Goal: Transaction & Acquisition: Book appointment/travel/reservation

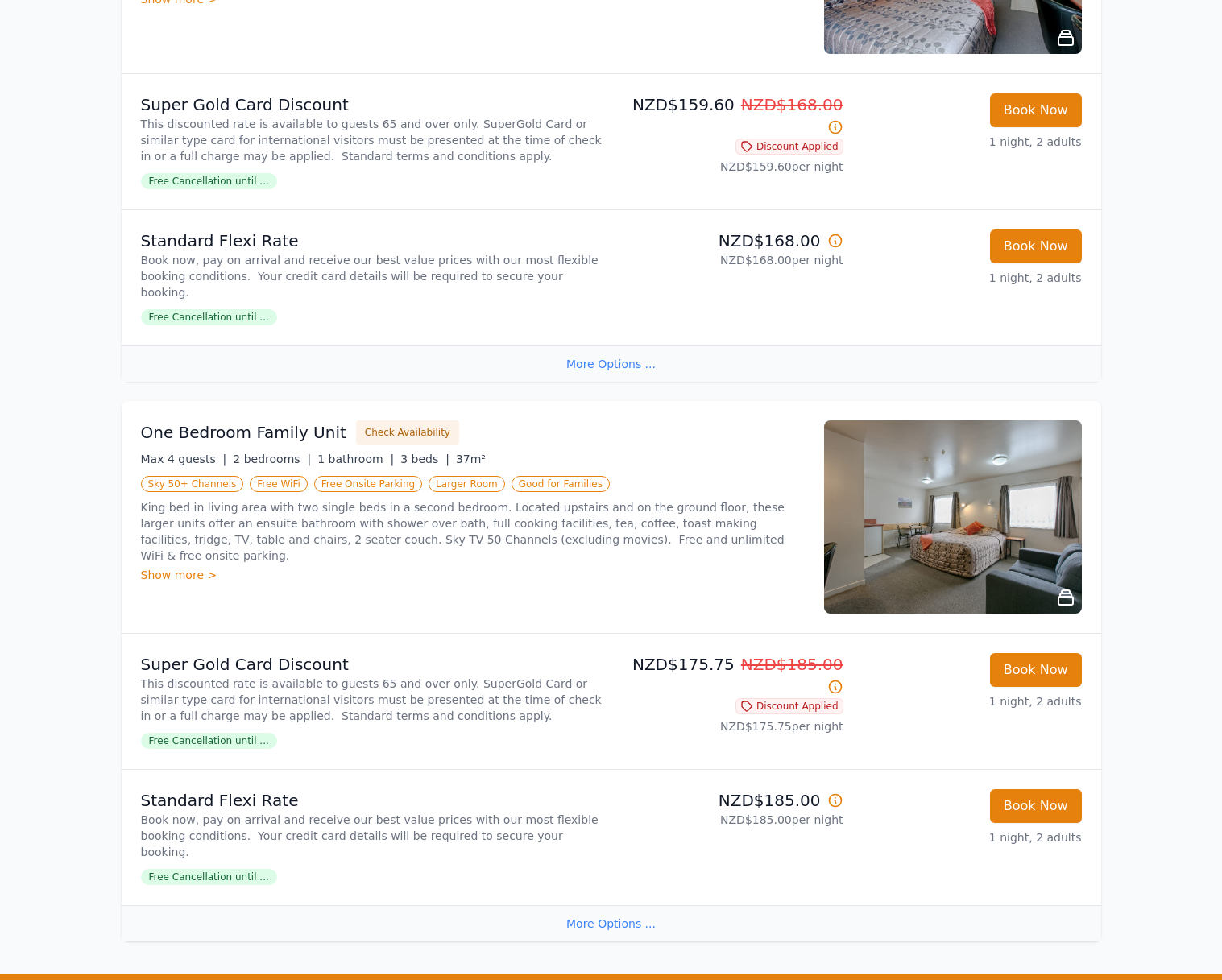
scroll to position [1557, 0]
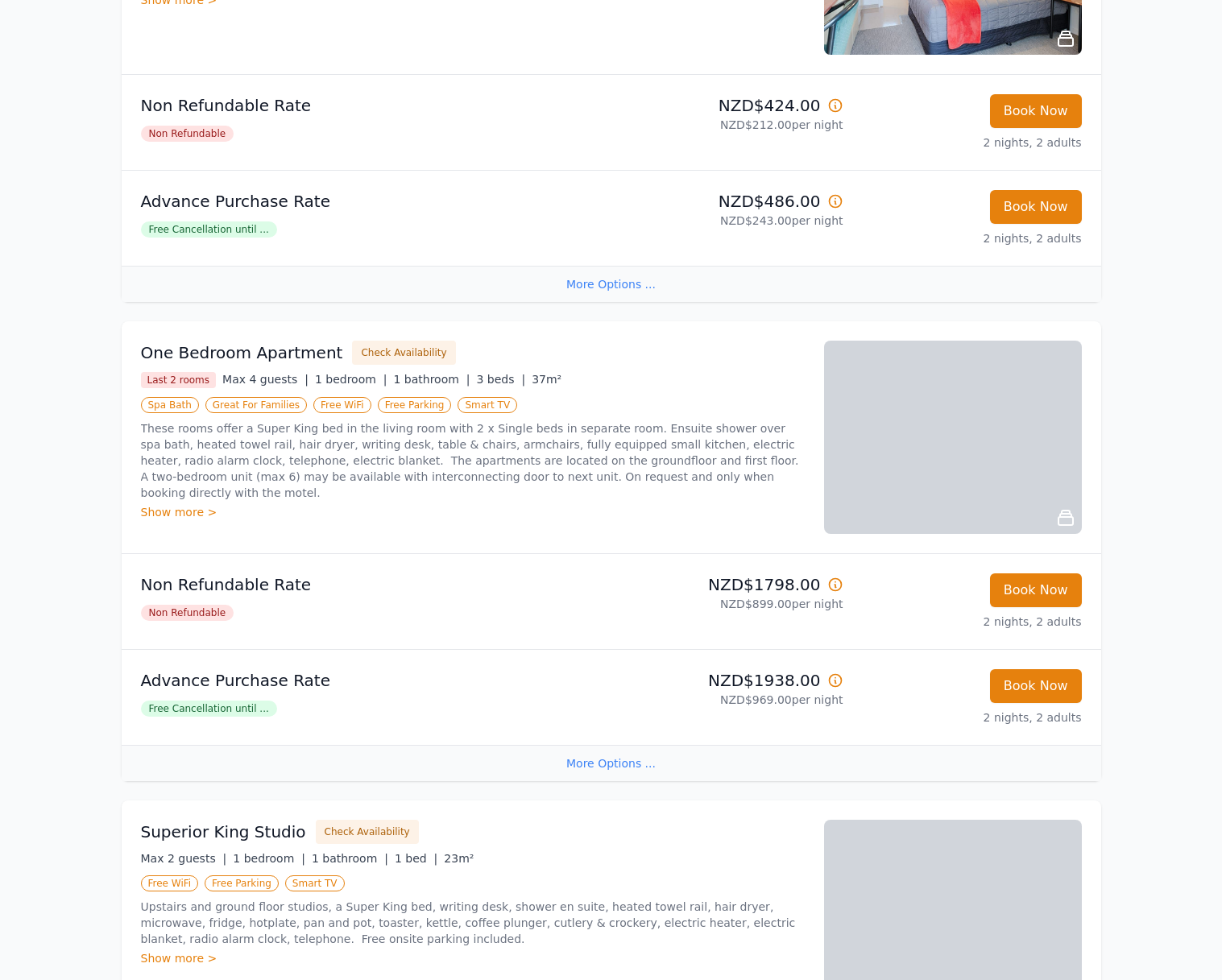
scroll to position [405, 0]
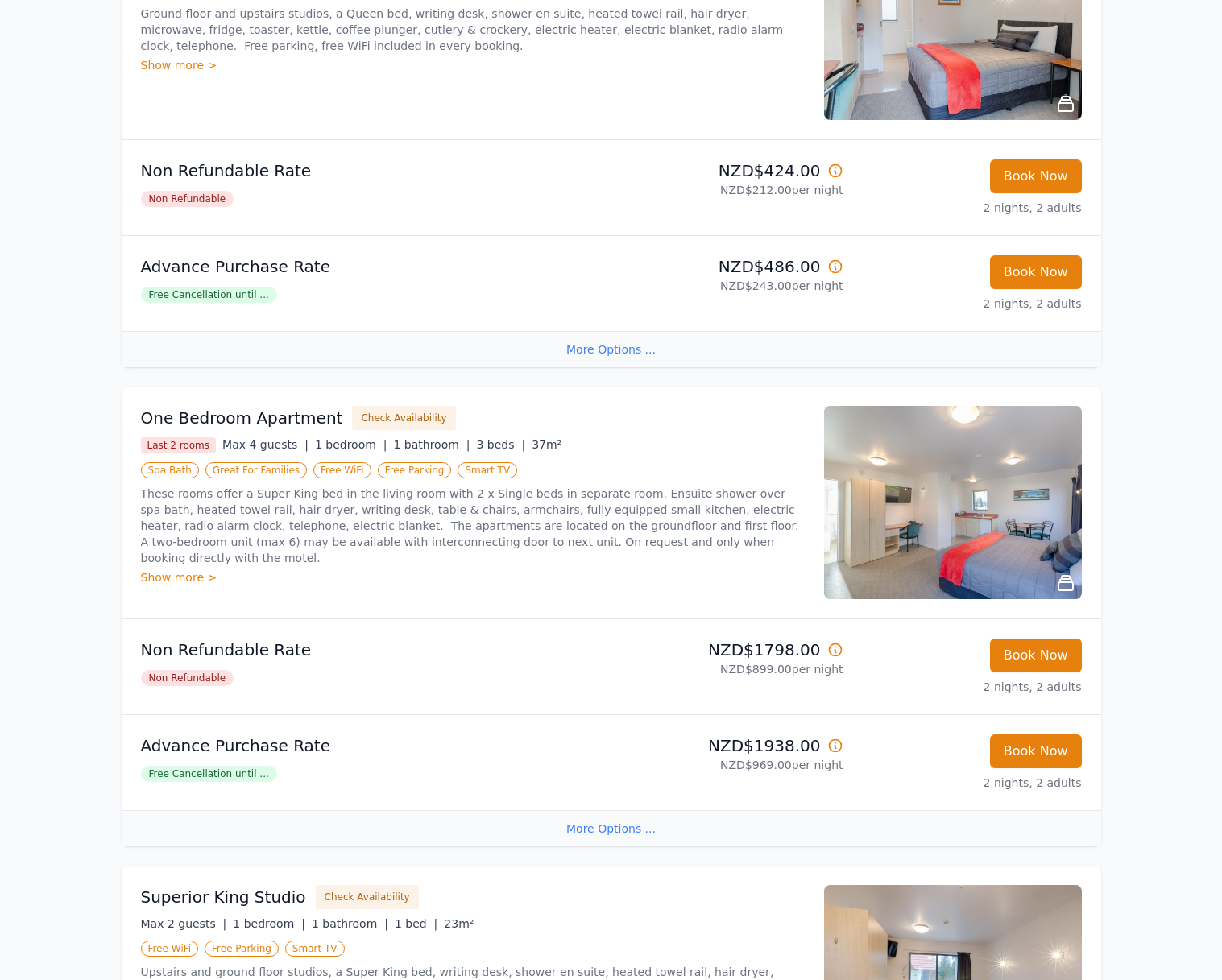
click at [186, 570] on div "Show more >" at bounding box center [472, 577] width 663 height 16
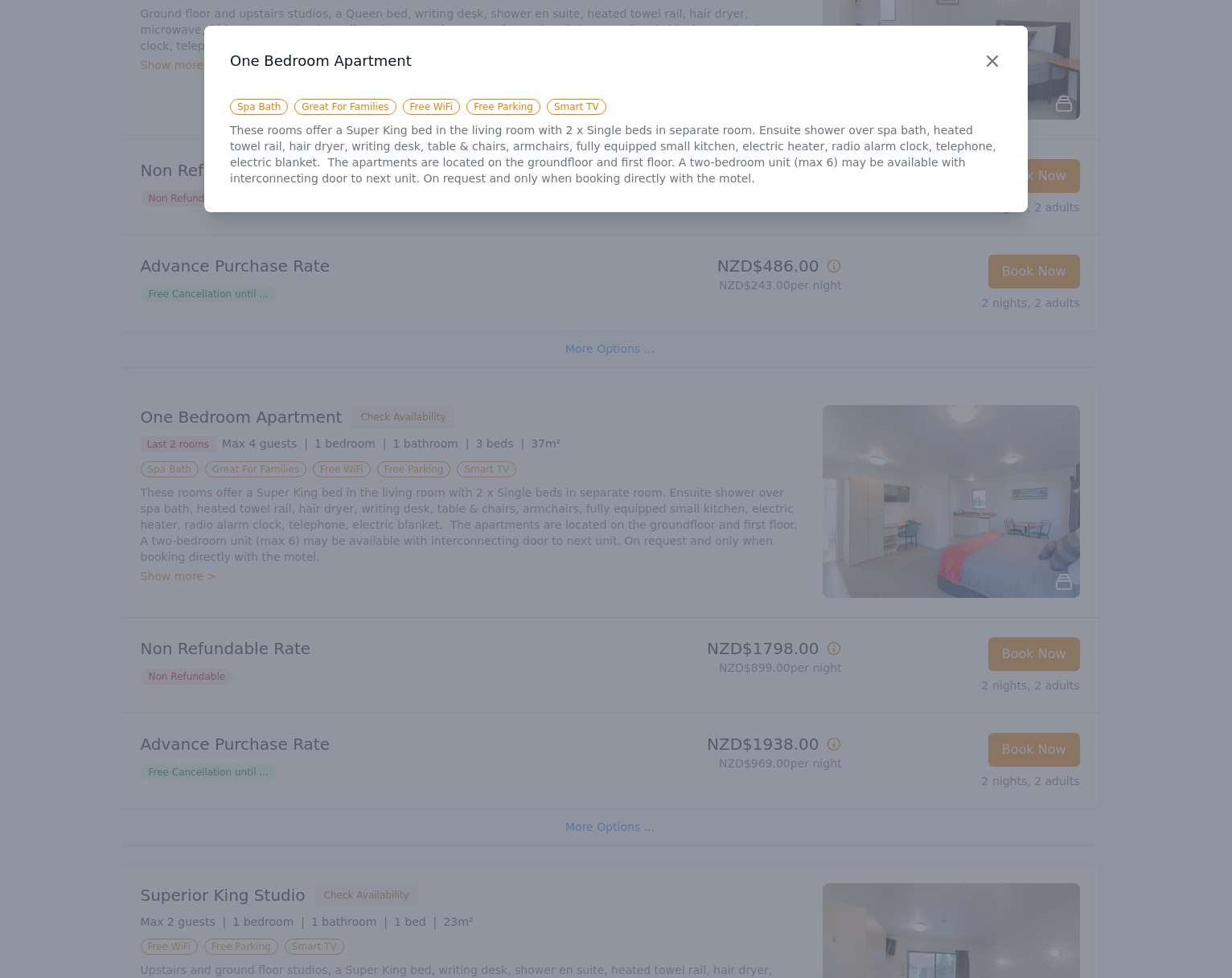
click at [991, 65] on icon "button" at bounding box center [992, 61] width 20 height 20
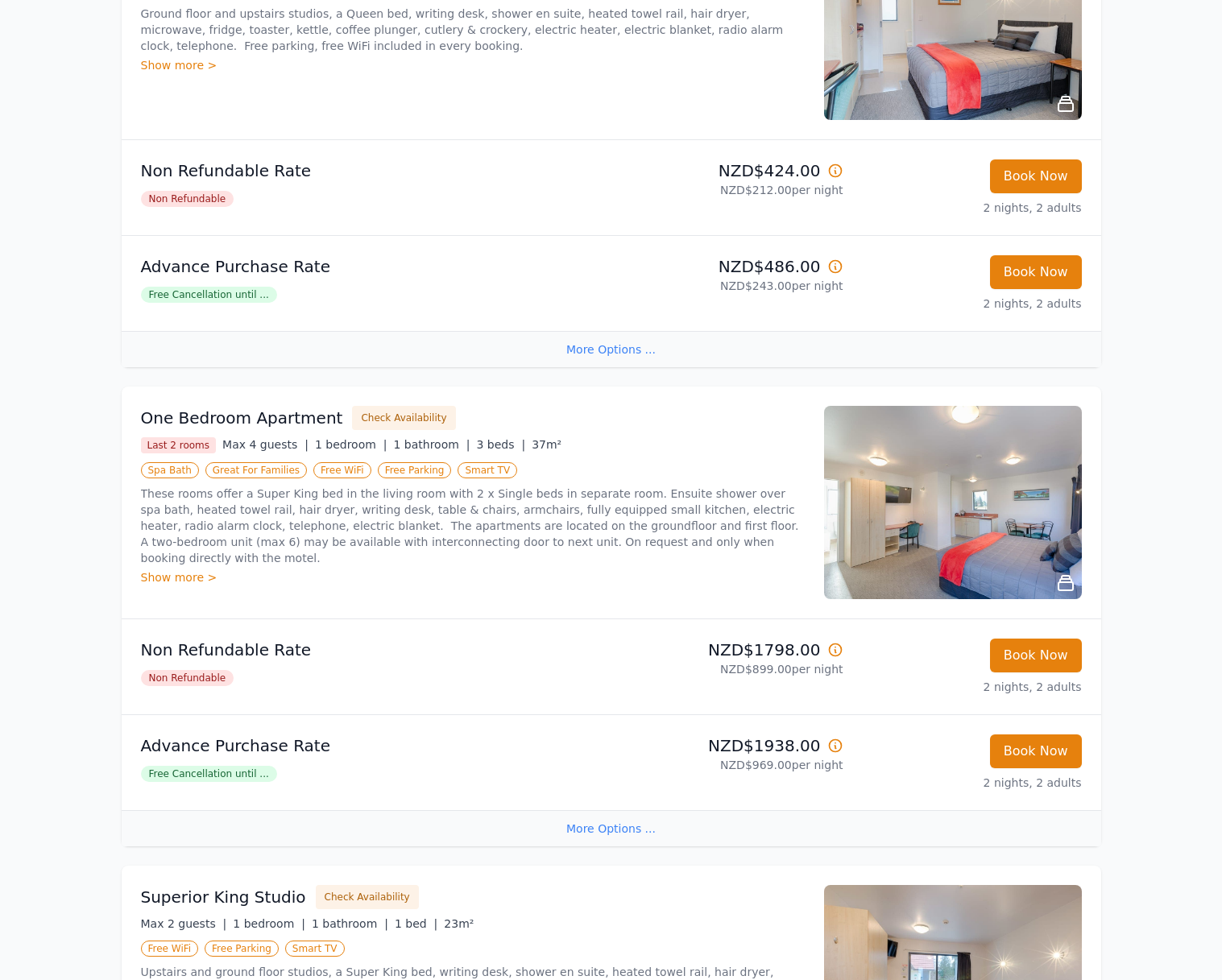
click at [996, 512] on img at bounding box center [952, 502] width 258 height 193
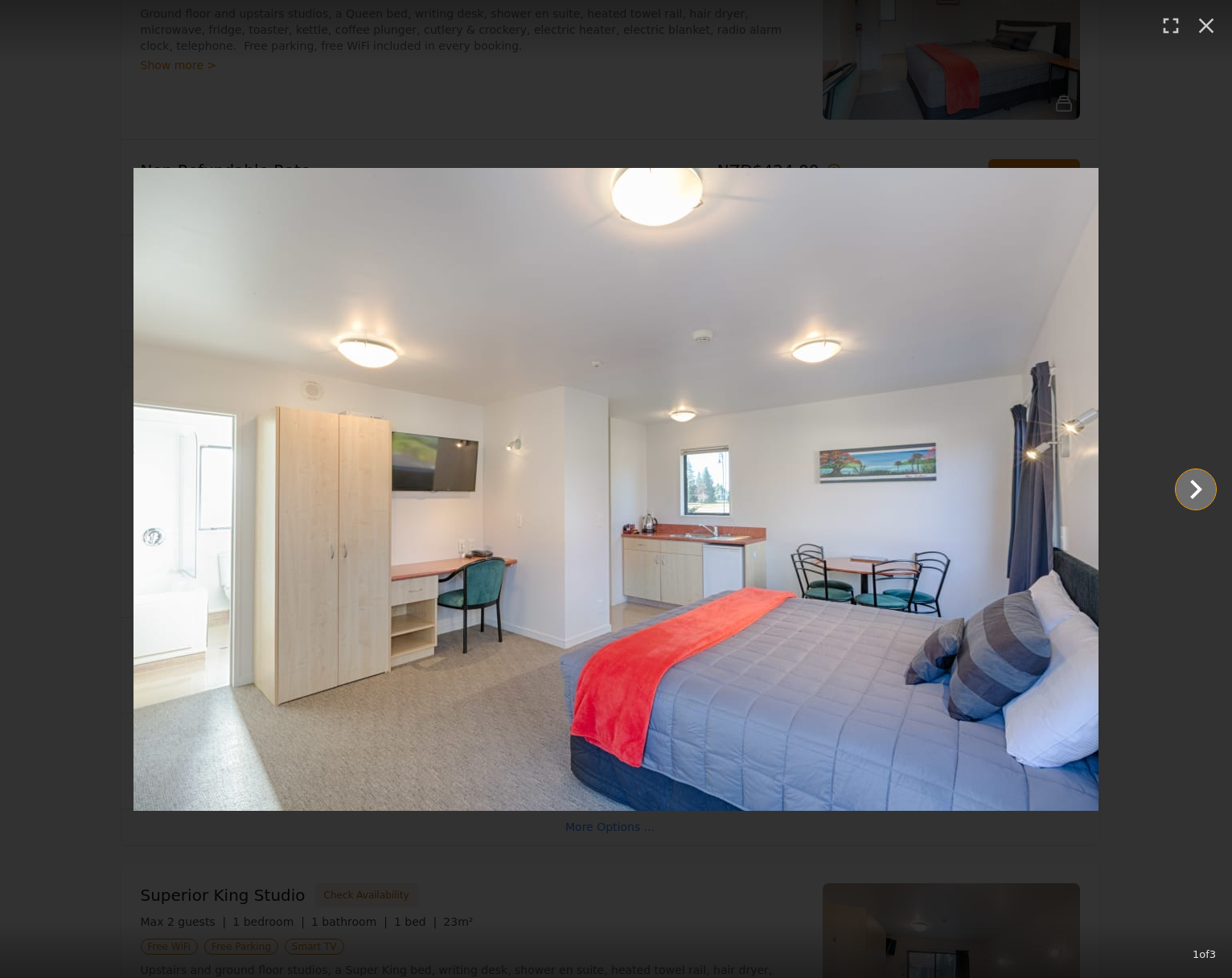
click at [1190, 491] on icon "Show slide 2 of 3" at bounding box center [1196, 489] width 38 height 38
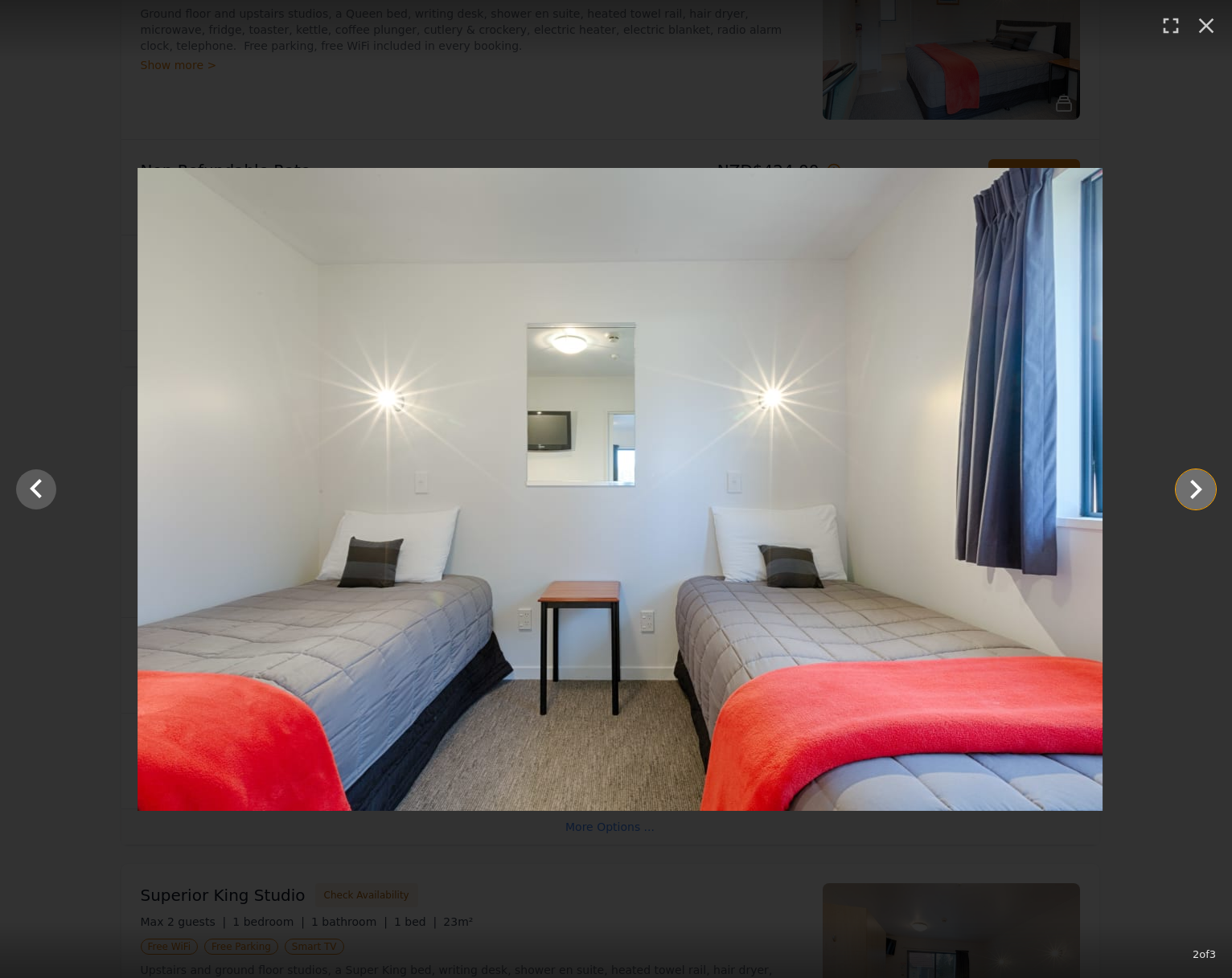
click at [1190, 491] on icon "Show slide 3 of 3" at bounding box center [1196, 489] width 38 height 38
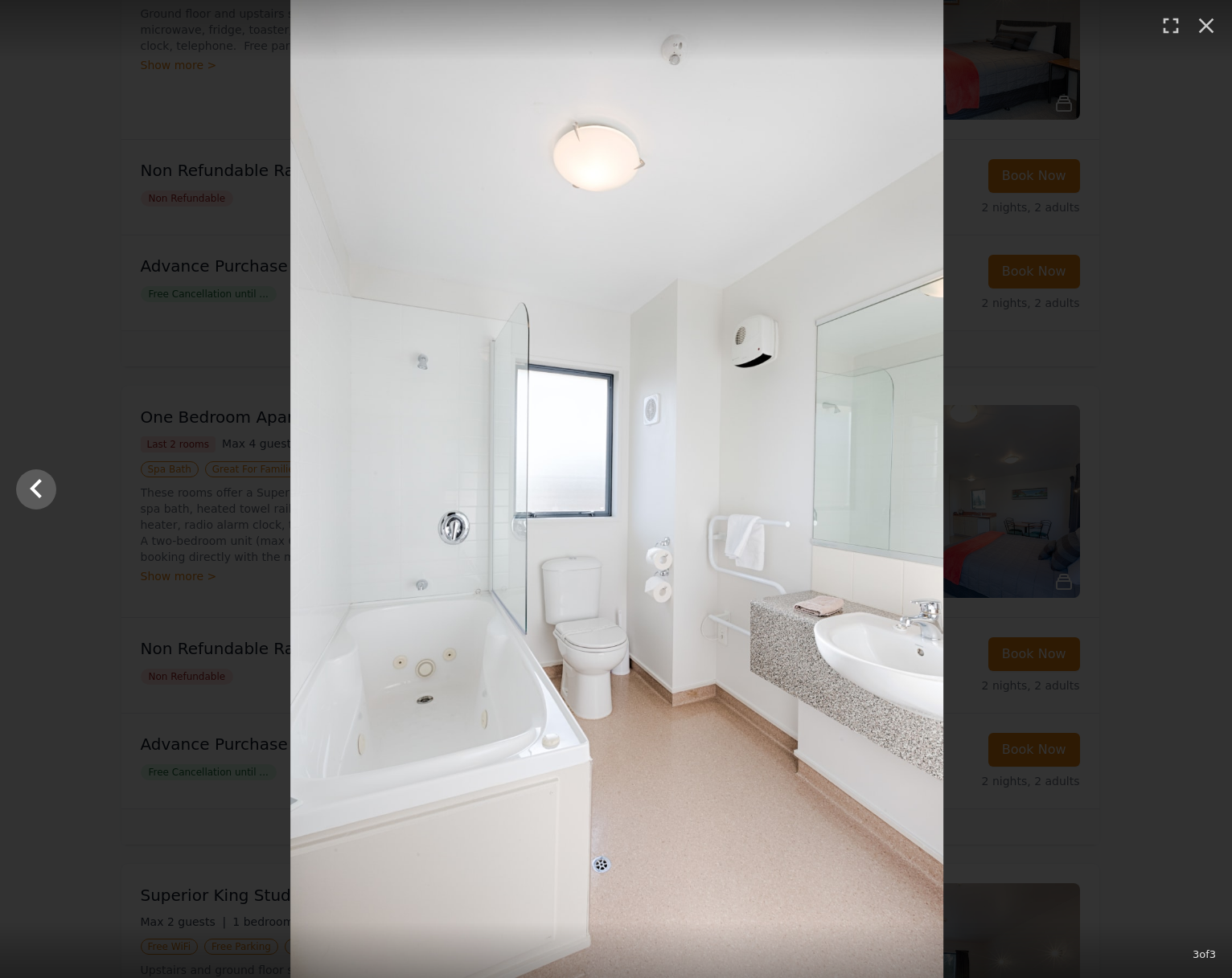
click at [1190, 491] on div at bounding box center [616, 489] width 1232 height 978
